Goal: Transaction & Acquisition: Purchase product/service

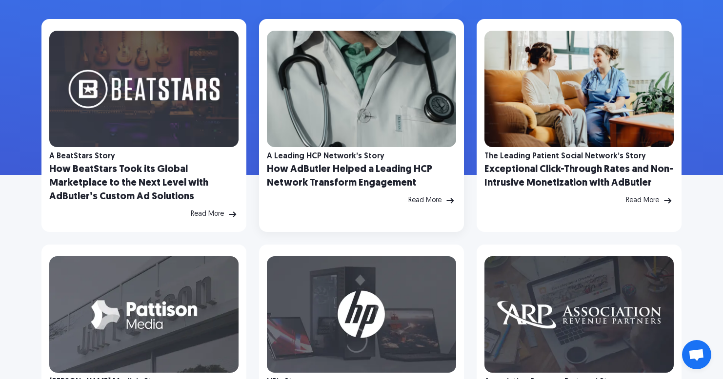
scroll to position [208, 0]
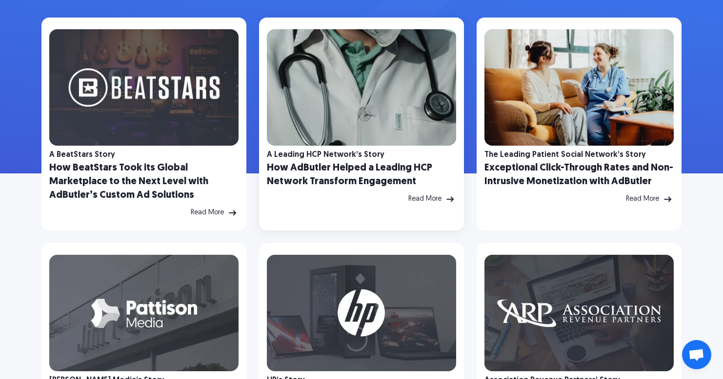
click at [324, 172] on h2 "How AdButler Helped a Leading HCP Network Transform Engagement" at bounding box center [361, 174] width 189 height 27
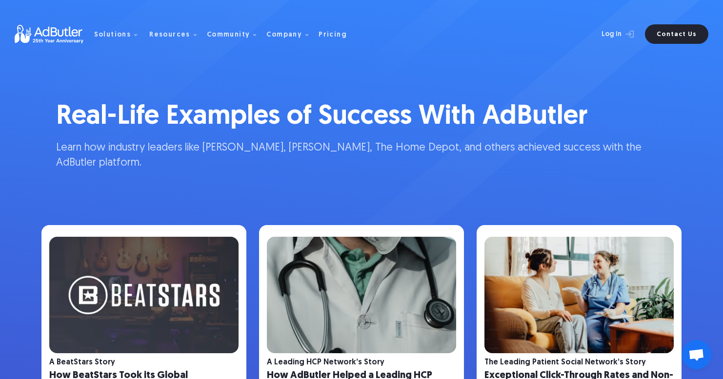
scroll to position [0, 0]
click at [54, 29] on img at bounding box center [54, 34] width 79 height 19
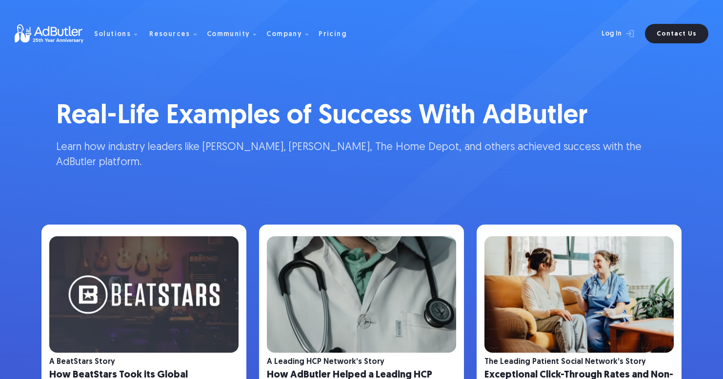
click at [65, 25] on img at bounding box center [54, 33] width 79 height 19
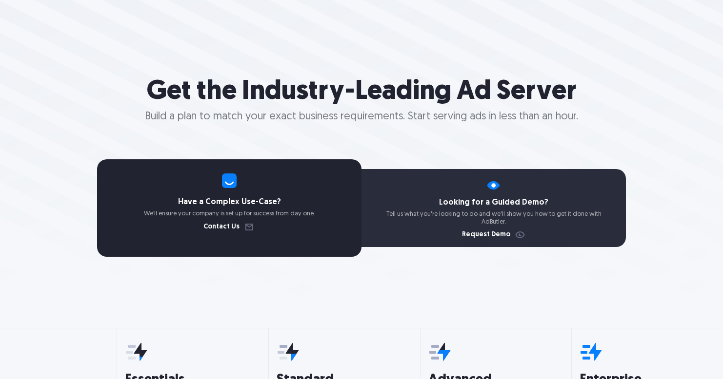
select select "North America"
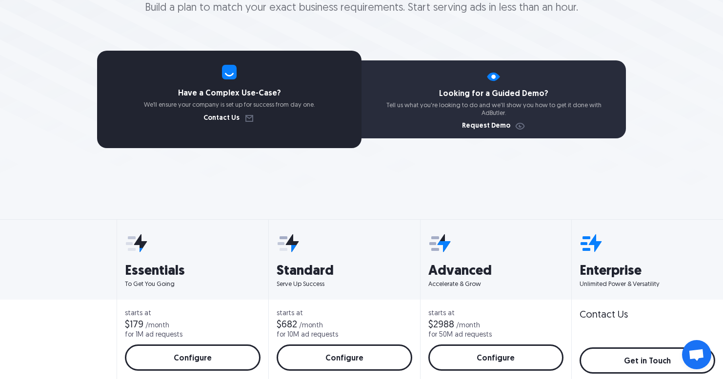
scroll to position [261, 0]
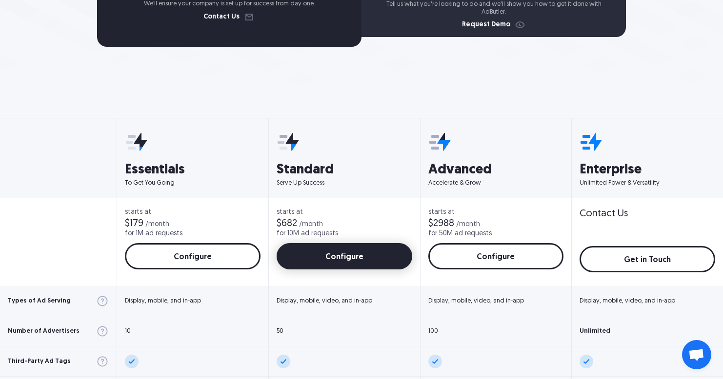
click at [313, 253] on link "Configure" at bounding box center [344, 256] width 136 height 26
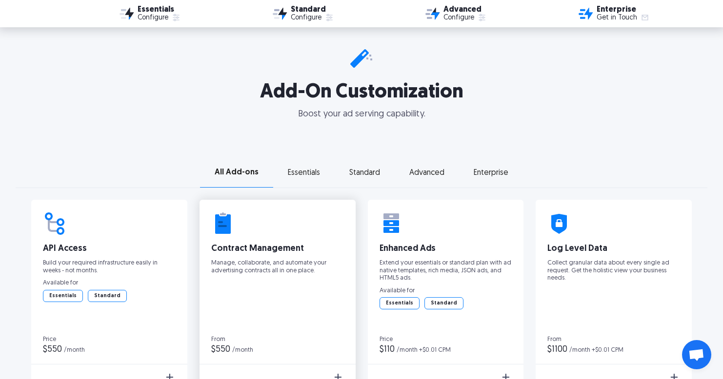
scroll to position [1389, 0]
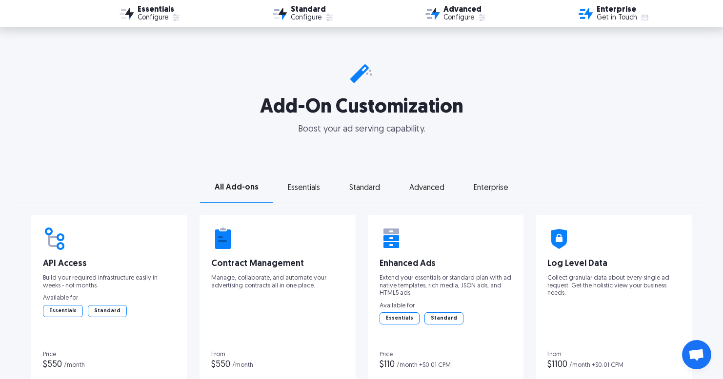
click at [302, 187] on div "Essentials" at bounding box center [304, 188] width 32 height 7
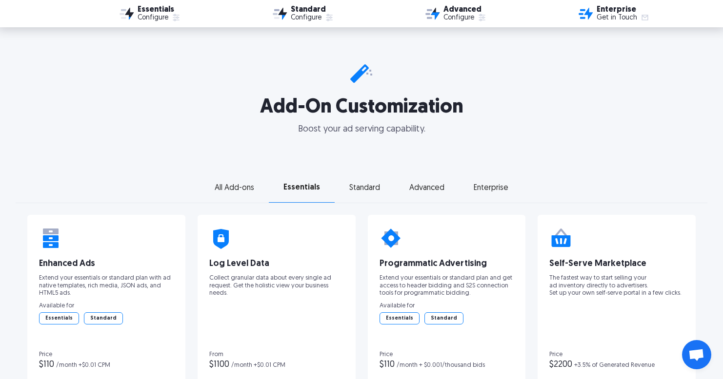
click at [361, 186] on div "Standard" at bounding box center [364, 188] width 31 height 7
click at [434, 190] on div "Advanced" at bounding box center [426, 188] width 35 height 7
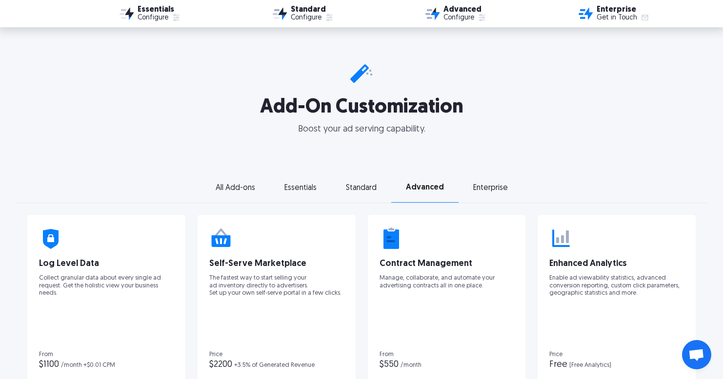
click at [482, 190] on div "Enterprise" at bounding box center [490, 188] width 35 height 7
click at [237, 186] on div "All Add-ons" at bounding box center [234, 188] width 39 height 7
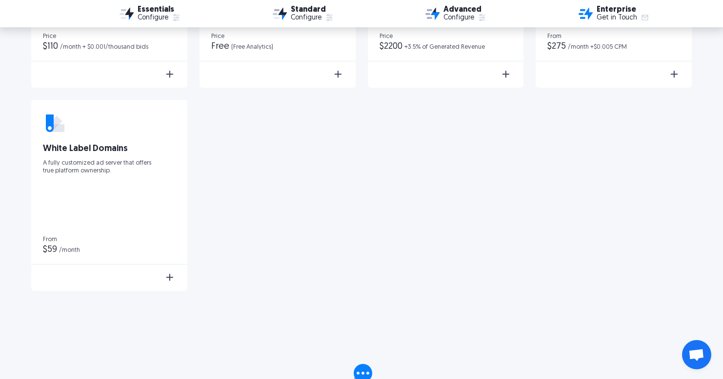
scroll to position [1966, 0]
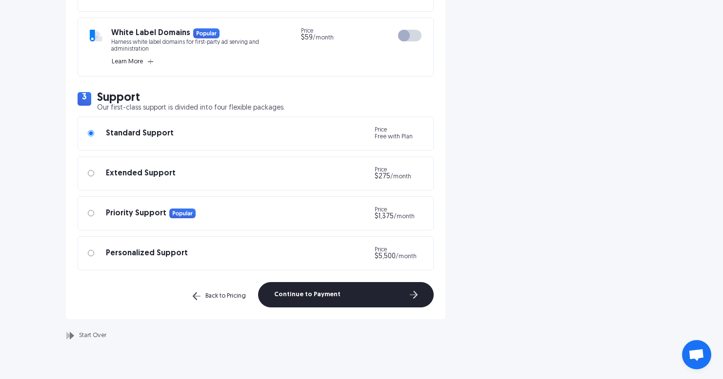
scroll to position [913, 0]
click at [189, 180] on div "Extended Support Price $275 /month" at bounding box center [255, 173] width 335 height 14
radio input "false"
click at [201, 208] on div "Priority Support Price $1,375 /month" at bounding box center [256, 213] width 356 height 34
radio input "false"
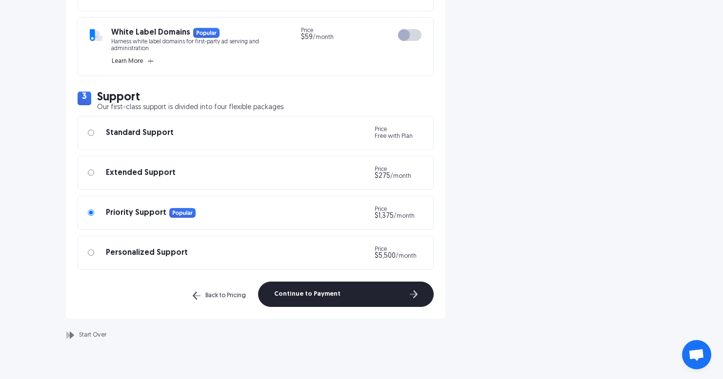
click at [201, 252] on div "Personalized Support Price $5,500 /month" at bounding box center [255, 253] width 335 height 14
radio input "false"
radio input "true"
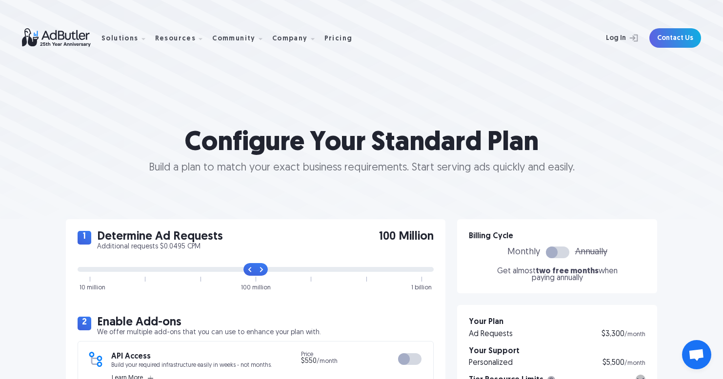
scroll to position [0, 0]
